Goal: Use online tool/utility

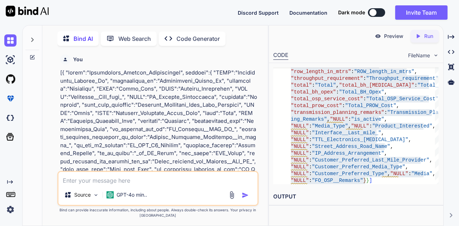
scroll to position [4373, 0]
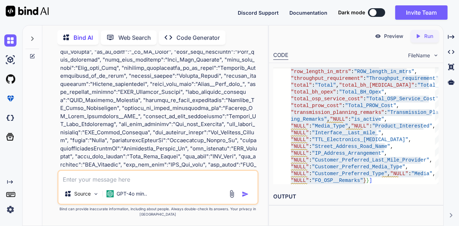
paste textarea "[{"table": "pricing_opportunity_segment_attribute_detailseo","keyColumn":["pric…"
type textarea "[{"table": "pricing_opportunity_segment_attribute_detailseo","keyColumn":["pric…"
click at [164, 179] on div "Source GPT-4o min.." at bounding box center [158, 187] width 202 height 35
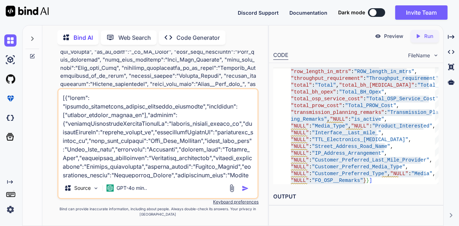
scroll to position [604, 0]
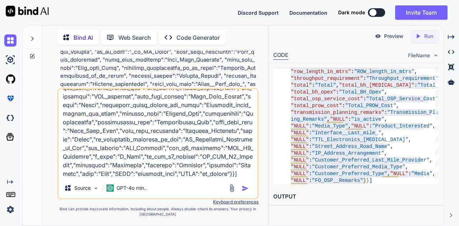
type textarea "x"
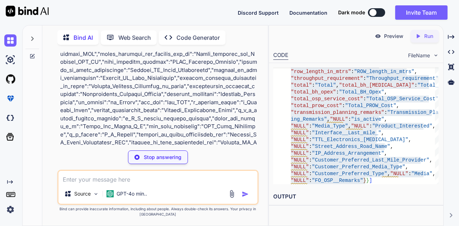
scroll to position [5040, 0]
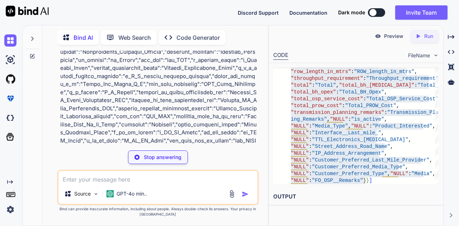
type textarea "x"
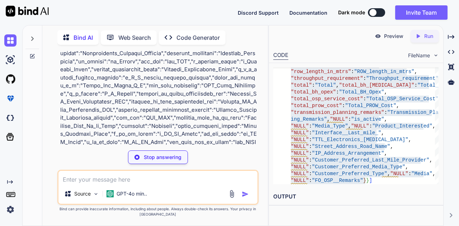
type textarea ""bandwidth":"Bandwidth","distance":"Distance","feasible":"Feasible","city":"Cit…"
type textarea "x"
